Goal: Task Accomplishment & Management: Manage account settings

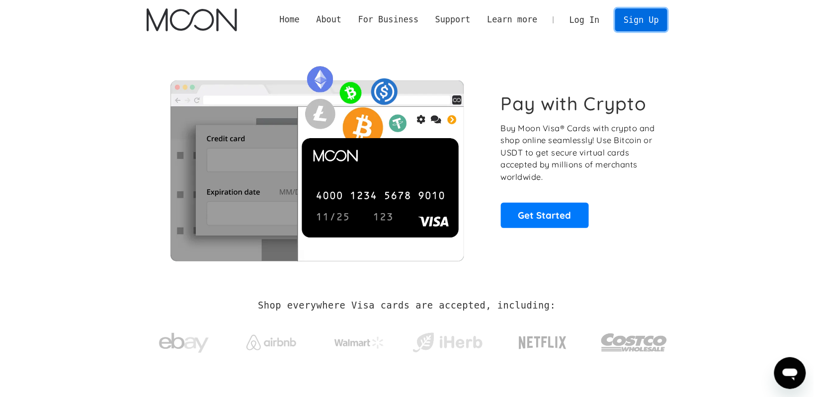
click at [639, 16] on link "Sign Up" at bounding box center [641, 19] width 52 height 22
click at [601, 14] on link "Log In" at bounding box center [584, 20] width 47 height 22
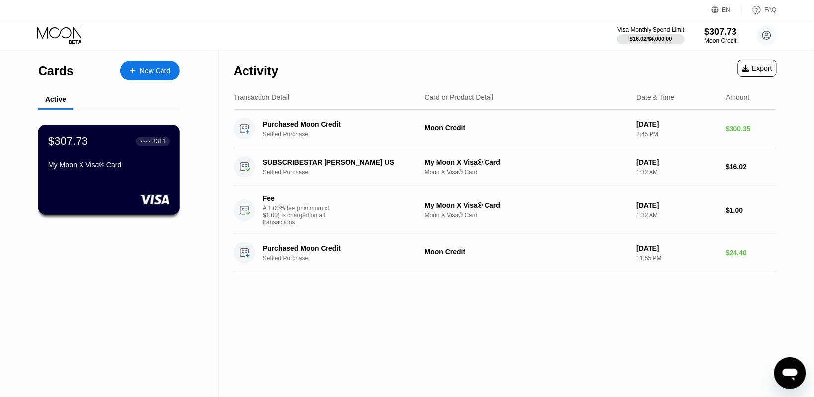
click at [110, 158] on div "$307.73 ● ● ● ● 3314 My Moon X Visa® Card" at bounding box center [109, 154] width 122 height 38
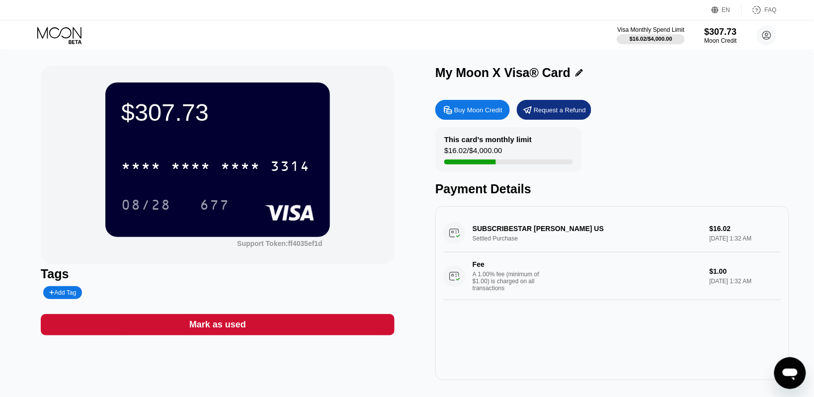
click at [152, 155] on div "* * * * * * * * * * * * 3314" at bounding box center [217, 163] width 193 height 34
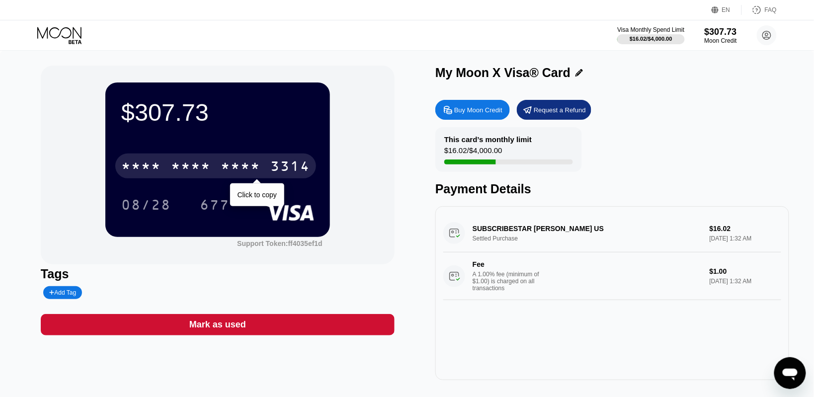
click at [150, 168] on div "* * * *" at bounding box center [141, 168] width 40 height 16
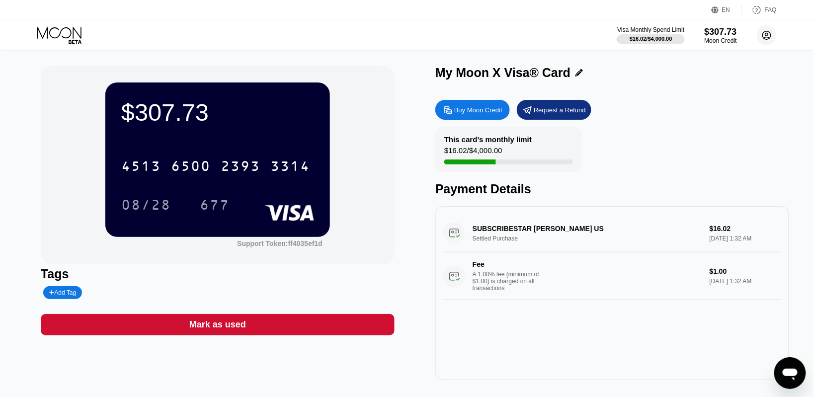
click at [772, 38] on circle at bounding box center [767, 35] width 20 height 20
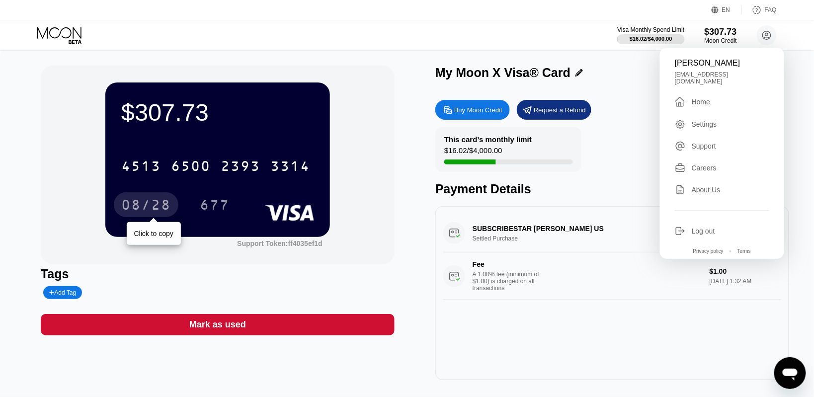
click at [148, 208] on div "08/28" at bounding box center [146, 206] width 50 height 16
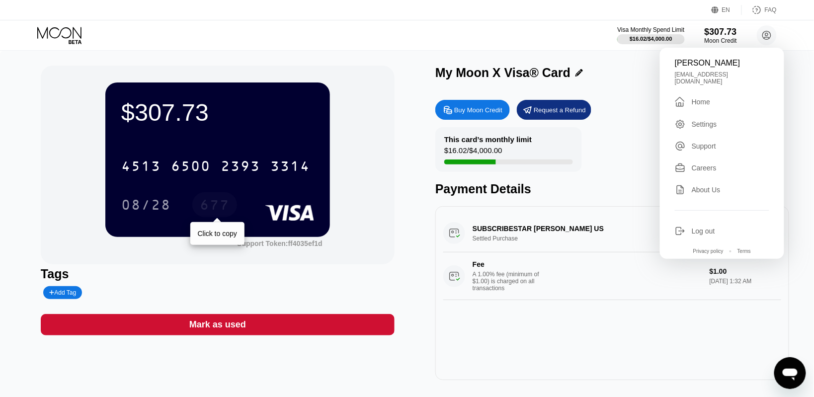
click at [209, 212] on div "677" at bounding box center [215, 206] width 30 height 16
